Goal: Use online tool/utility: Utilize a website feature to perform a specific function

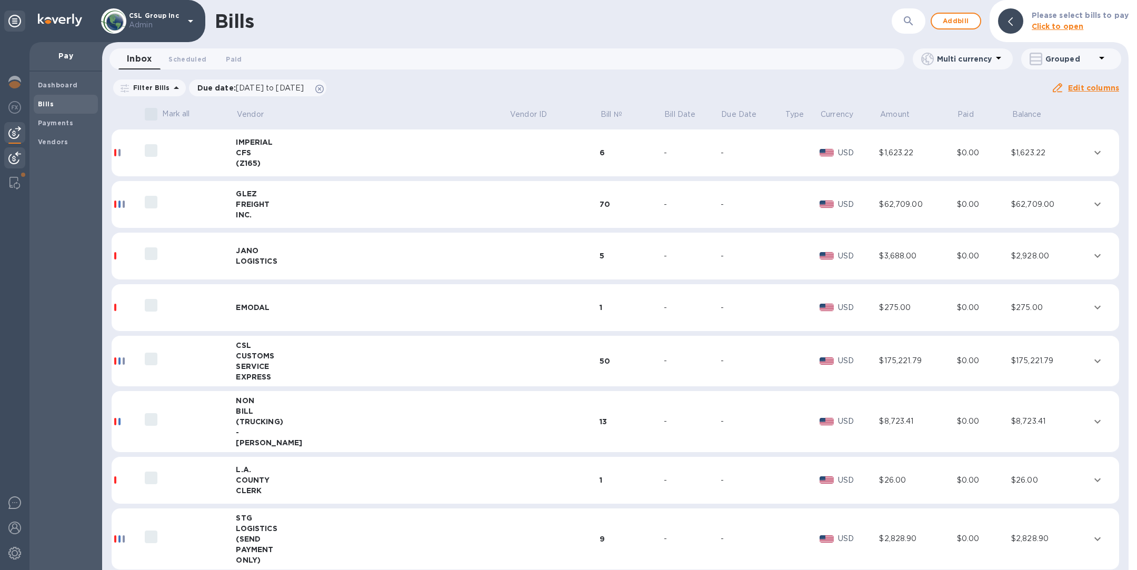
click at [16, 156] on img at bounding box center [14, 158] width 13 height 13
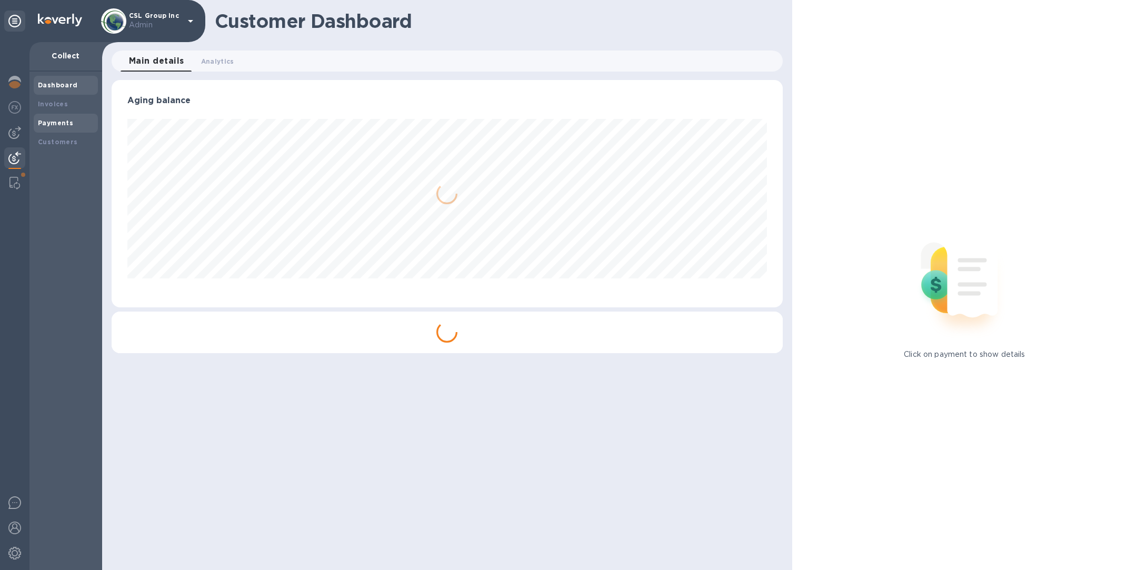
scroll to position [227, 670]
click at [14, 182] on img at bounding box center [14, 183] width 11 height 13
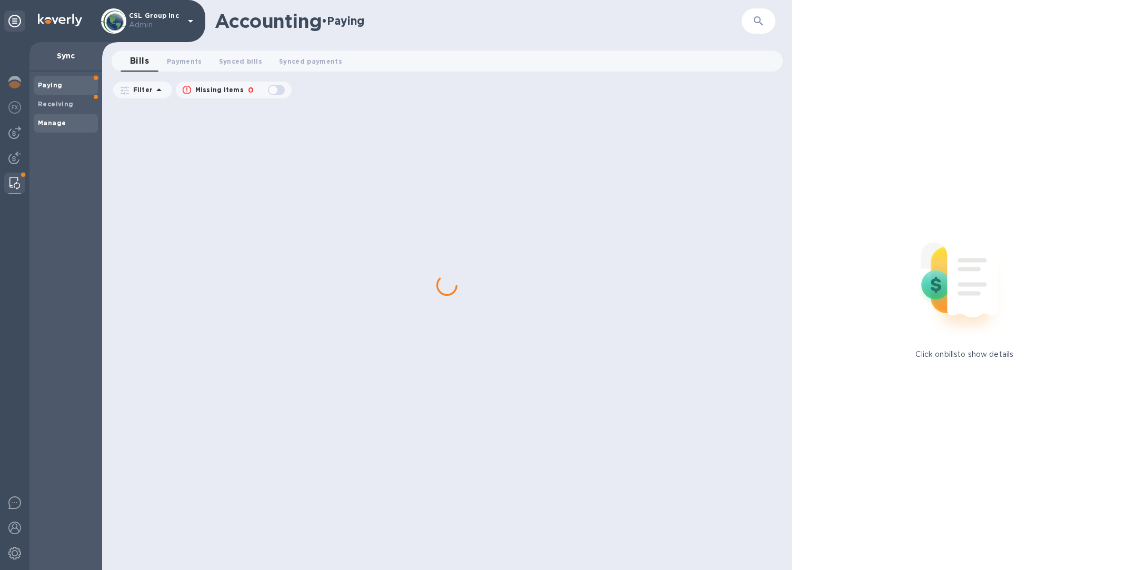
click at [61, 122] on b "Manage" at bounding box center [52, 123] width 28 height 8
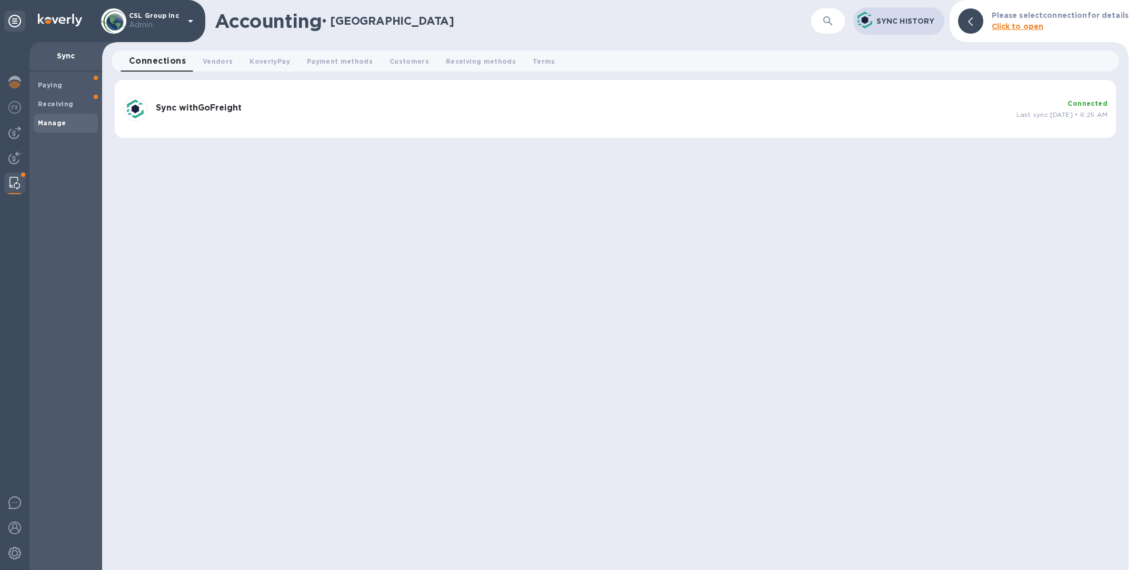
click at [486, 103] on h3 "Sync with GoFreight" at bounding box center [582, 108] width 852 height 10
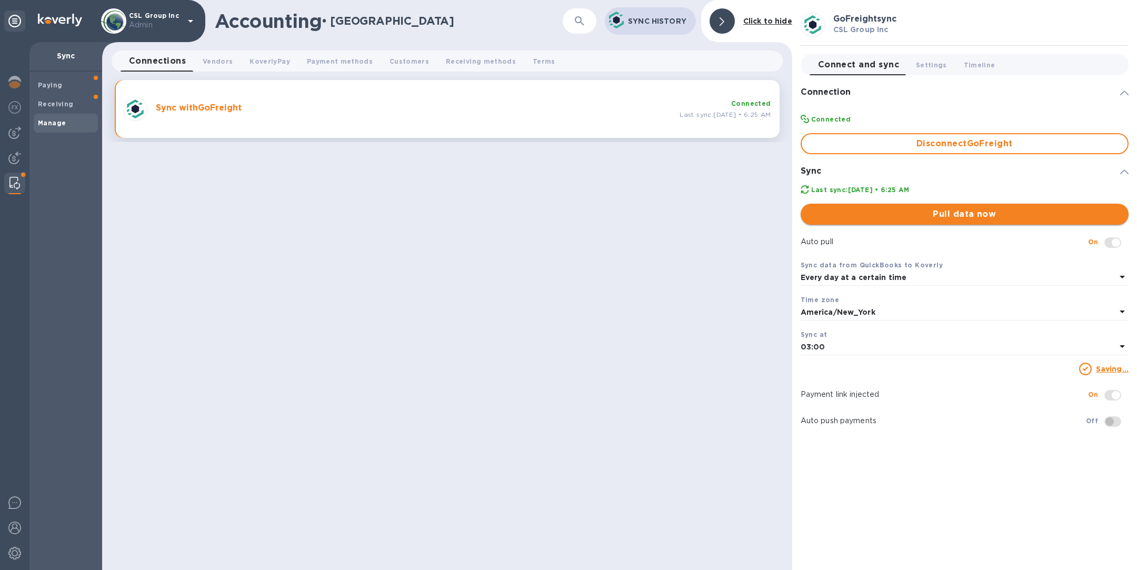
click at [960, 215] on span "Pull data now" at bounding box center [964, 214] width 311 height 13
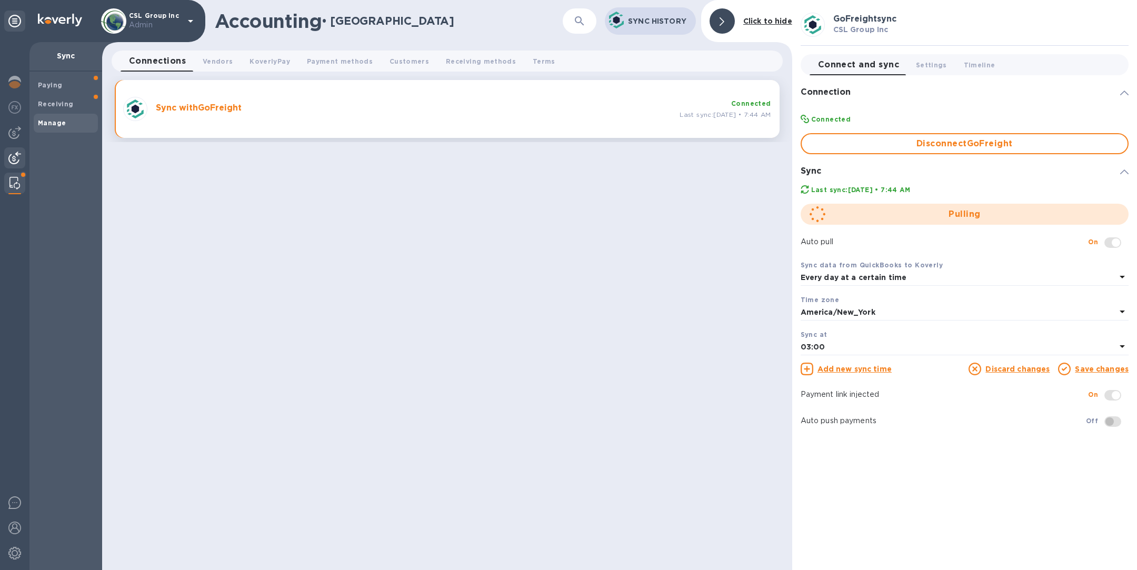
click at [12, 157] on img at bounding box center [14, 158] width 13 height 13
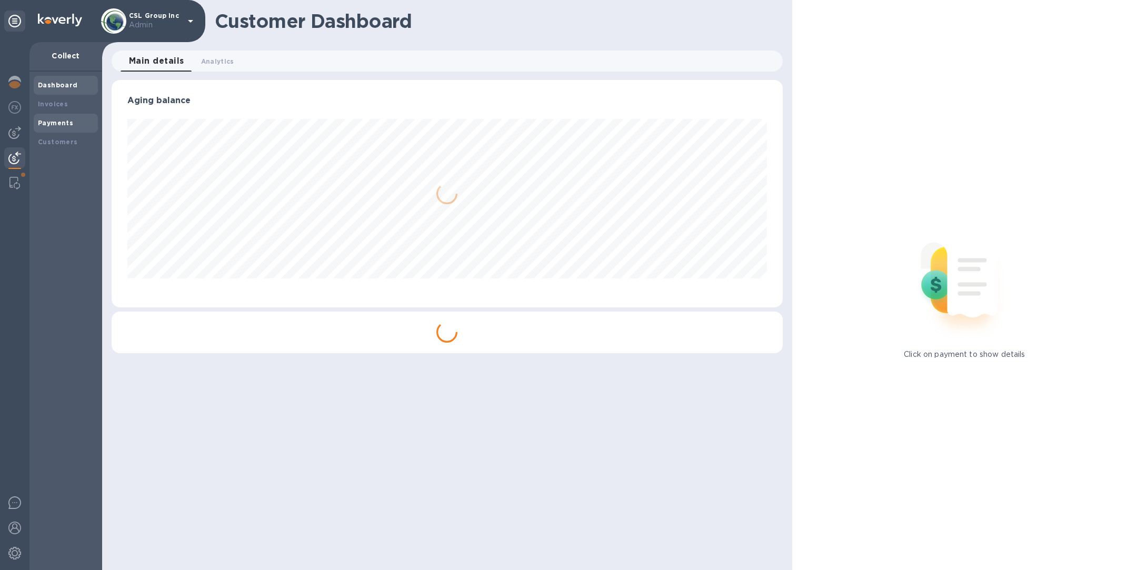
scroll to position [227, 670]
click at [68, 105] on div "Invoices" at bounding box center [66, 104] width 56 height 11
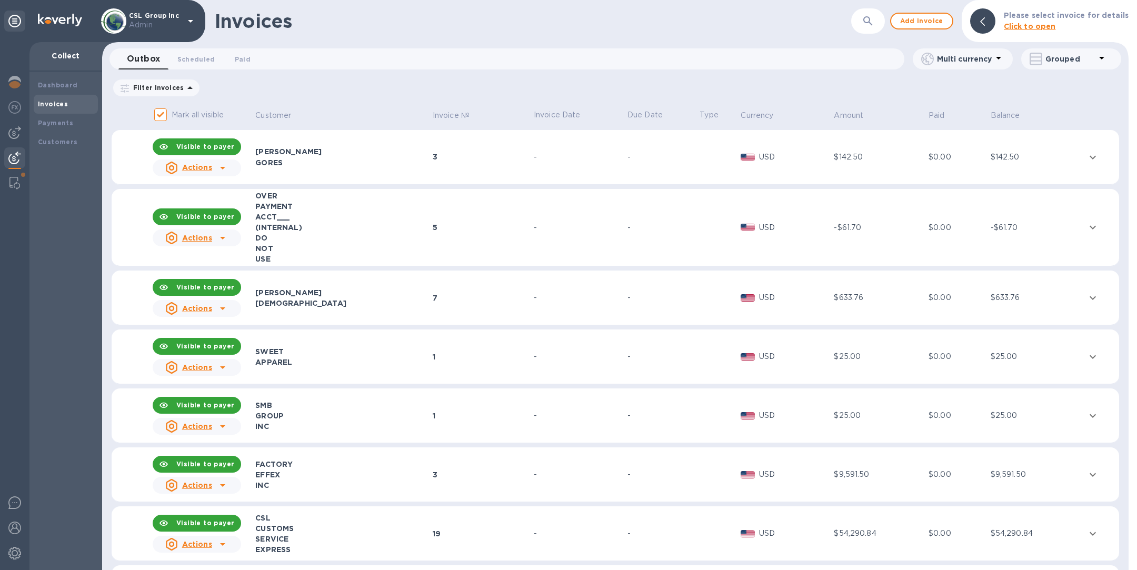
click at [868, 22] on icon "button" at bounding box center [868, 21] width 13 height 13
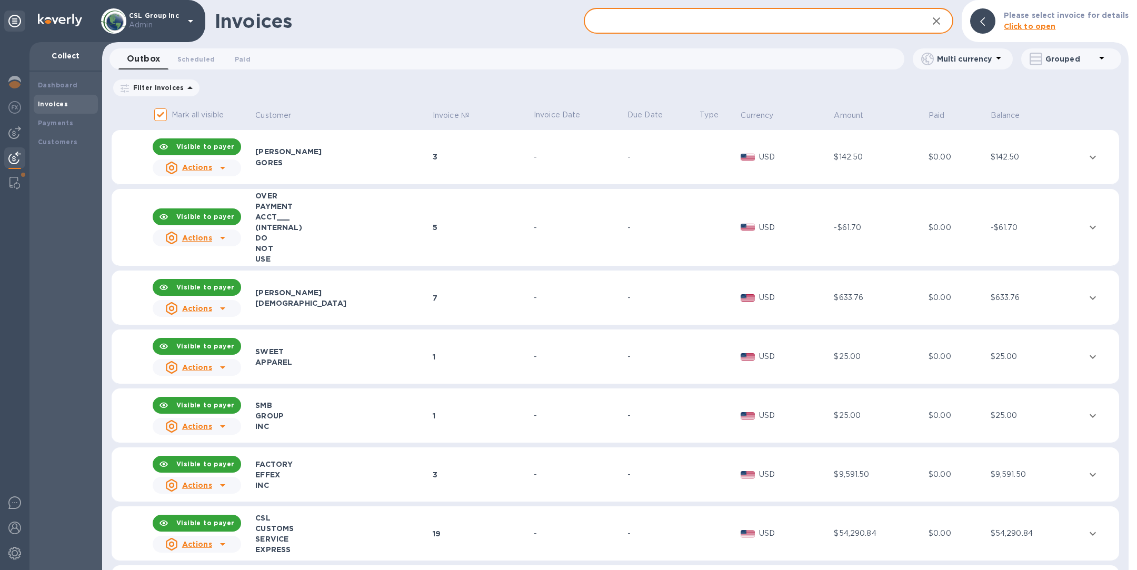
paste input "IN-26081"
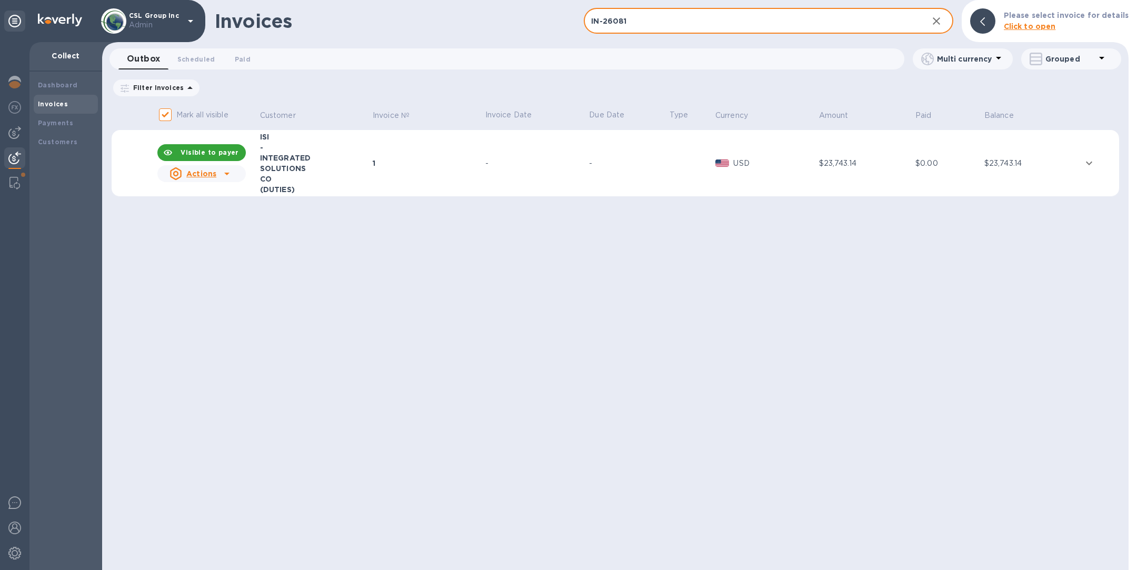
type input "IN-26081"
click at [498, 175] on td "-" at bounding box center [536, 163] width 104 height 67
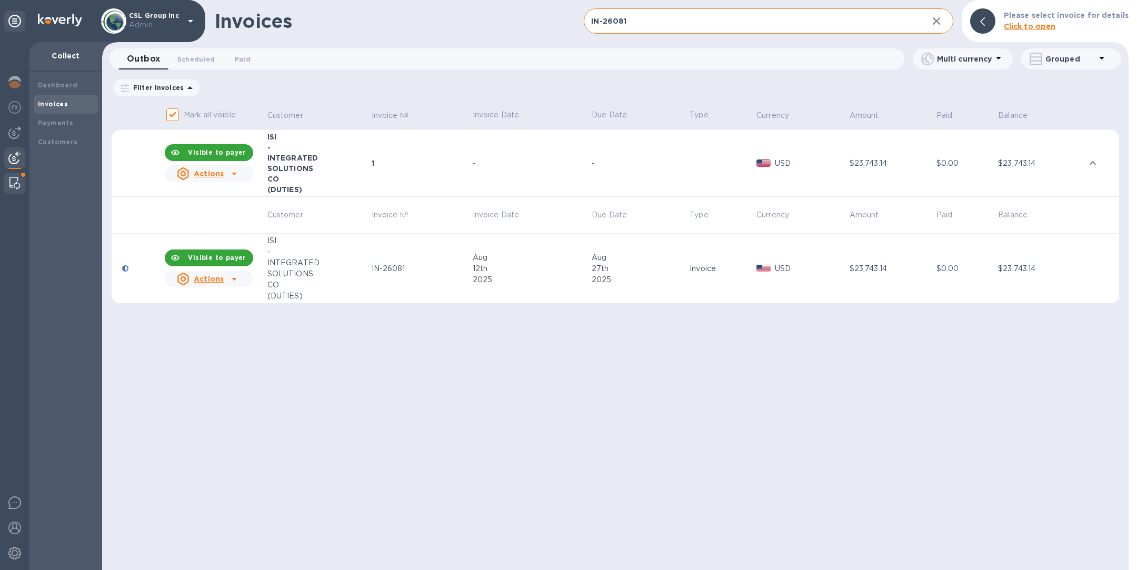
click at [13, 183] on img at bounding box center [14, 183] width 11 height 13
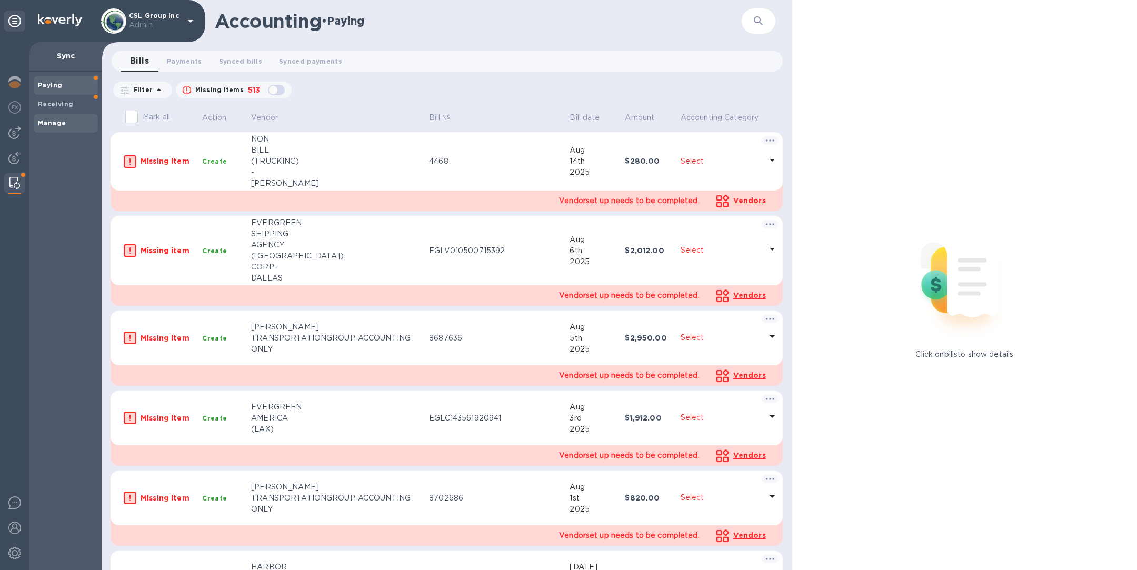
click at [53, 124] on b "Manage" at bounding box center [52, 123] width 28 height 8
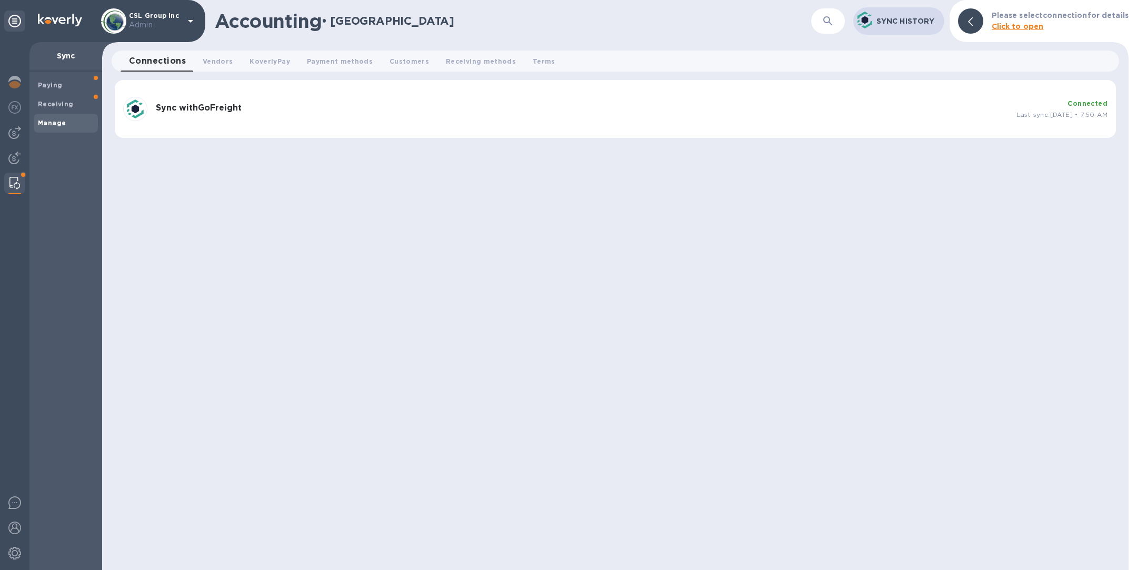
click at [416, 112] on h3 "Sync with GoFreight" at bounding box center [582, 108] width 852 height 10
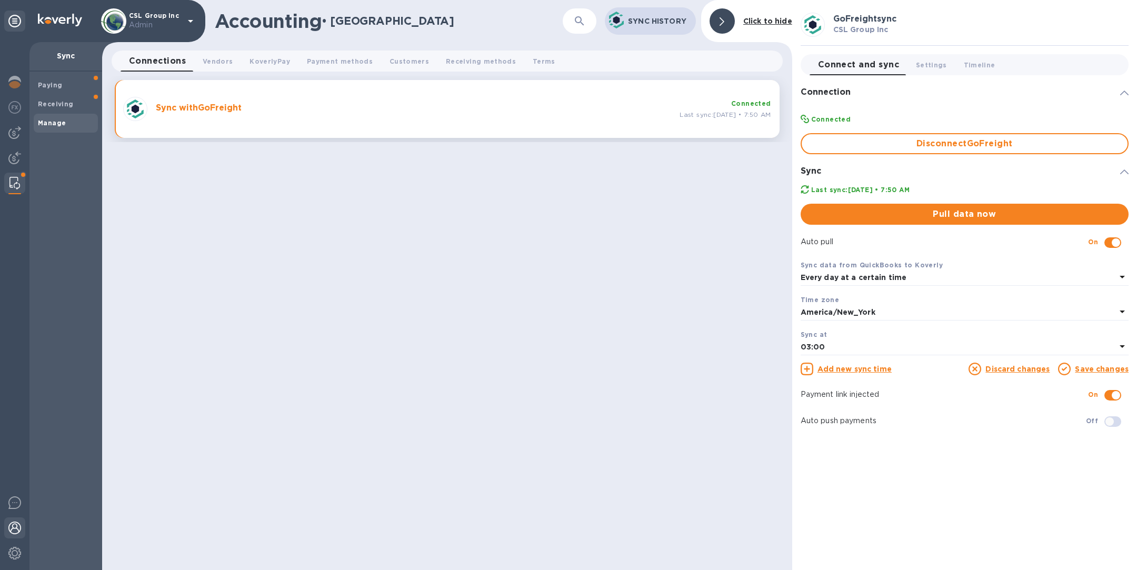
click at [14, 535] on div at bounding box center [14, 528] width 21 height 23
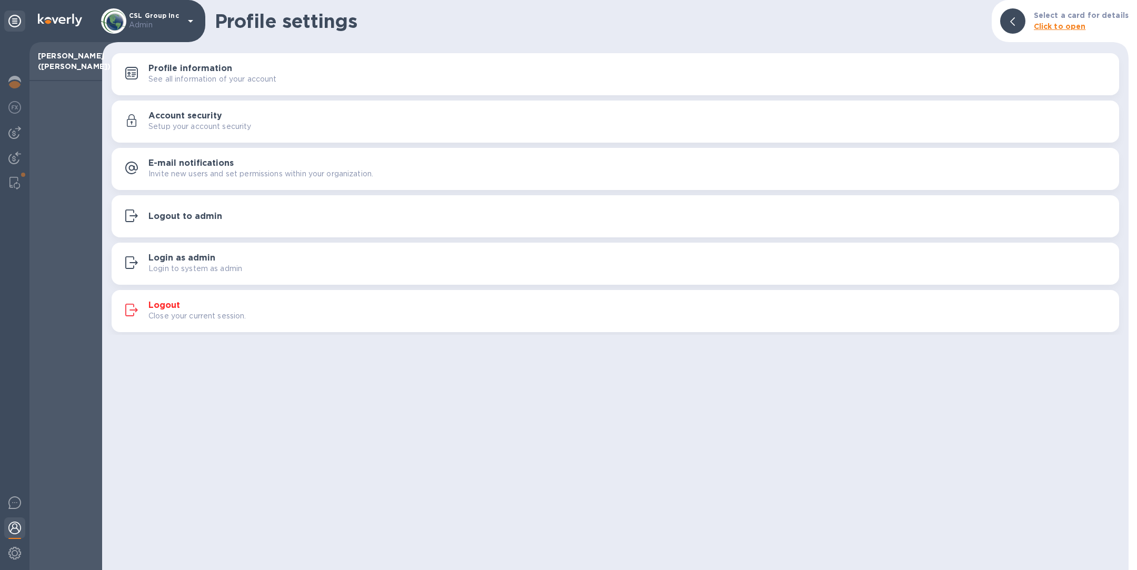
click at [188, 217] on h3 "Logout to admin" at bounding box center [185, 217] width 74 height 10
